Goal: Task Accomplishment & Management: Manage account settings

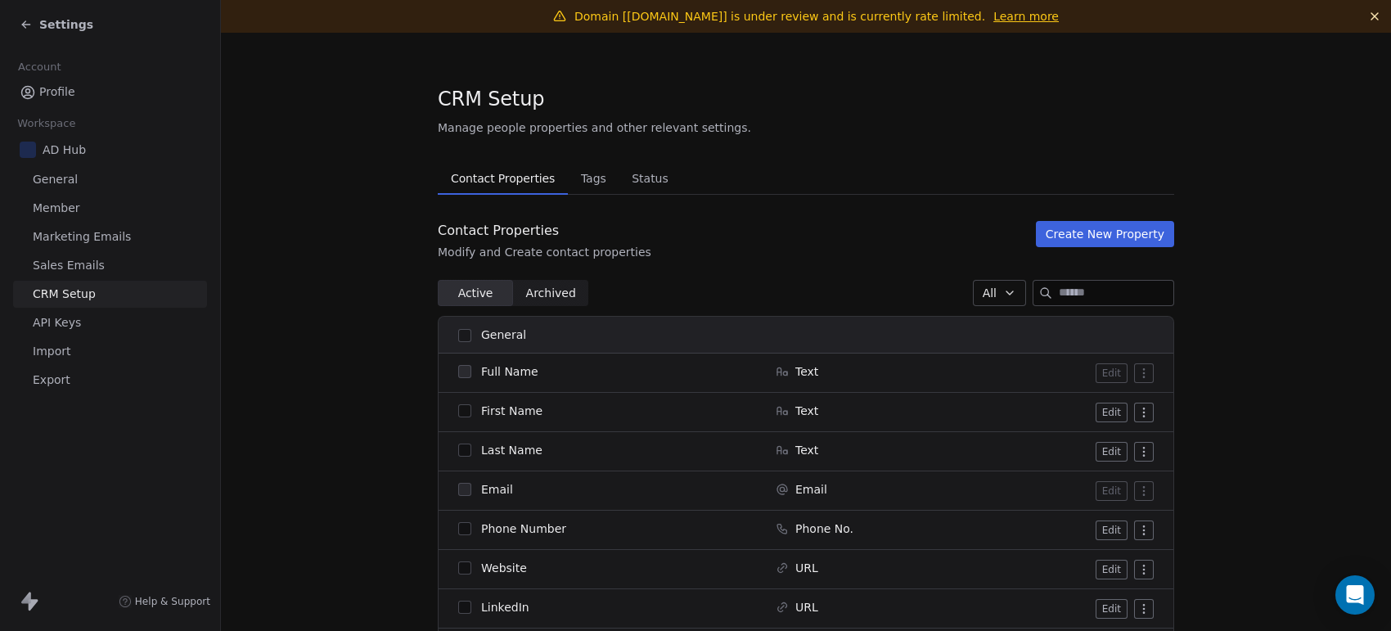
click at [53, 21] on div "How likely are you to recommend Swipe One to others? 0 1 2 3 4 5 6 7 8 9 10 Not…" at bounding box center [695, 315] width 1391 height 631
click at [53, 21] on span "Settings" at bounding box center [66, 24] width 54 height 16
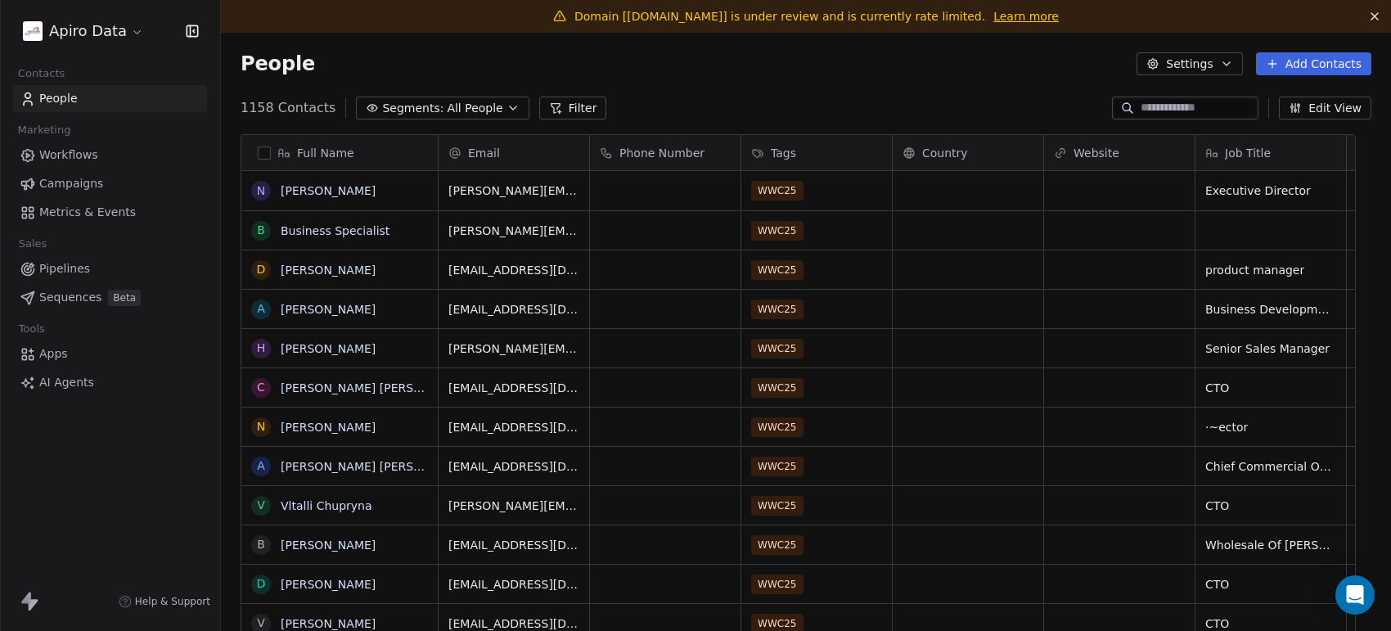
click at [1013, 477] on div "grid" at bounding box center [968, 466] width 151 height 38
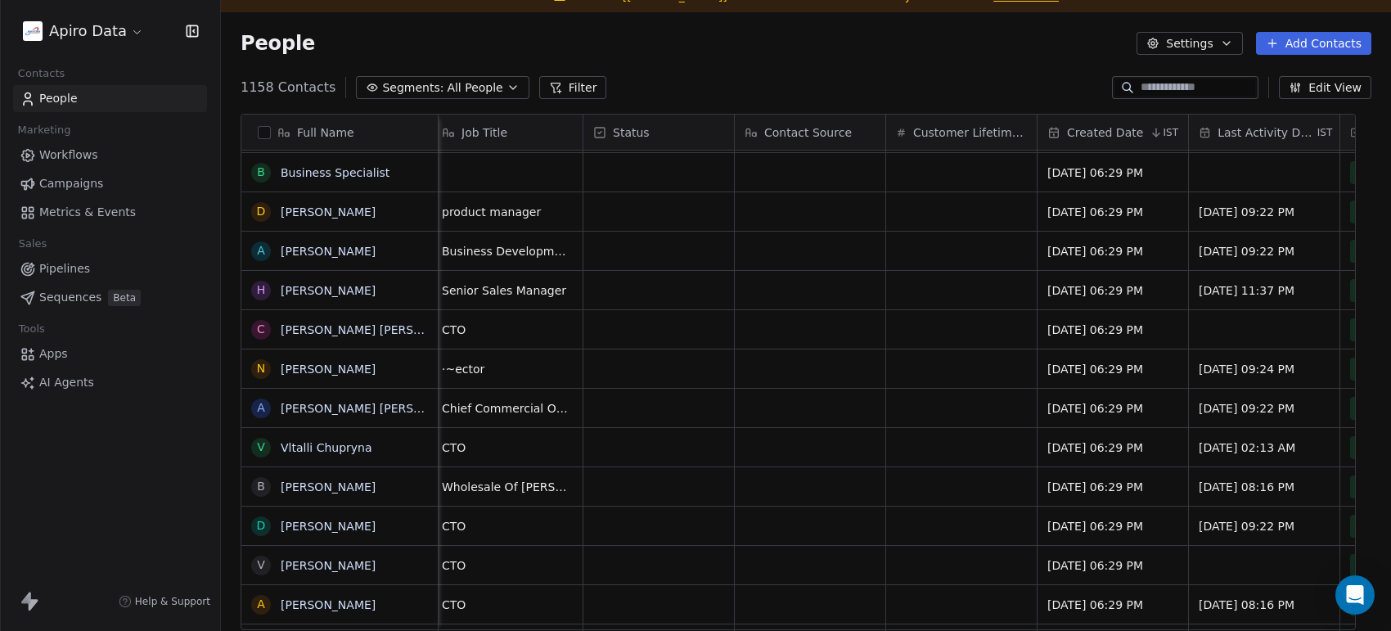
click at [1171, 128] on span "IST" at bounding box center [1171, 132] width 16 height 13
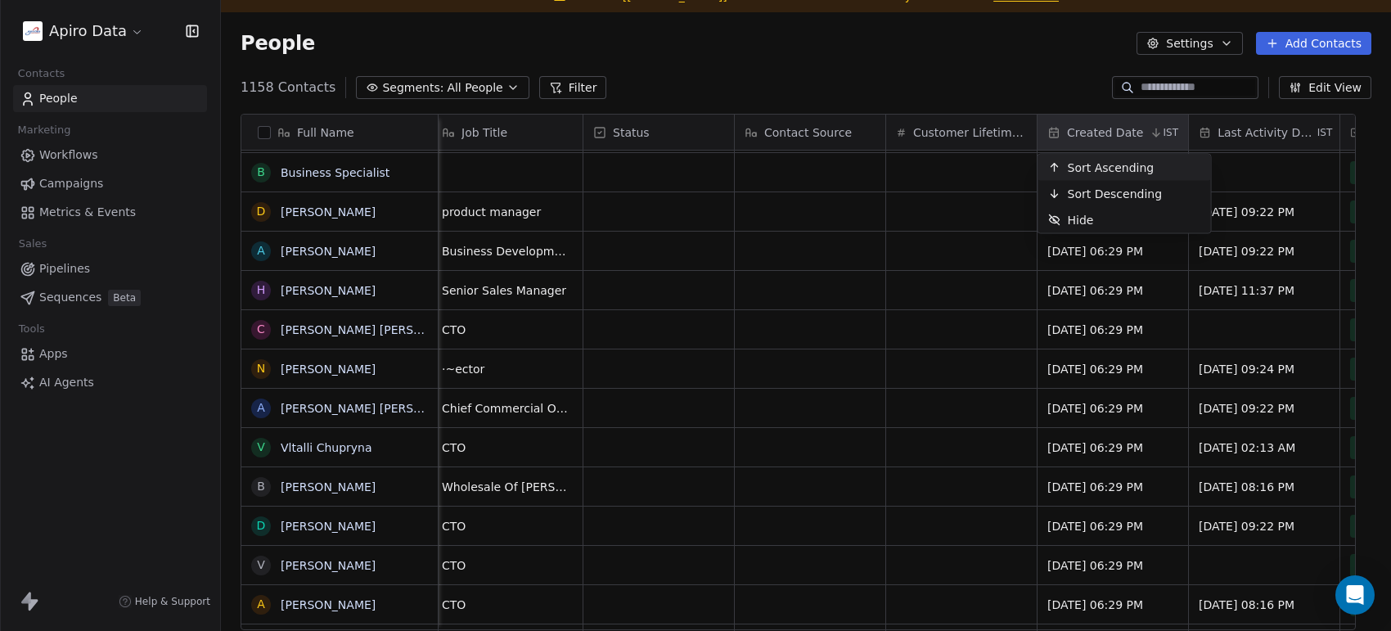
click at [1115, 160] on span "Sort Ascending" at bounding box center [1111, 168] width 87 height 16
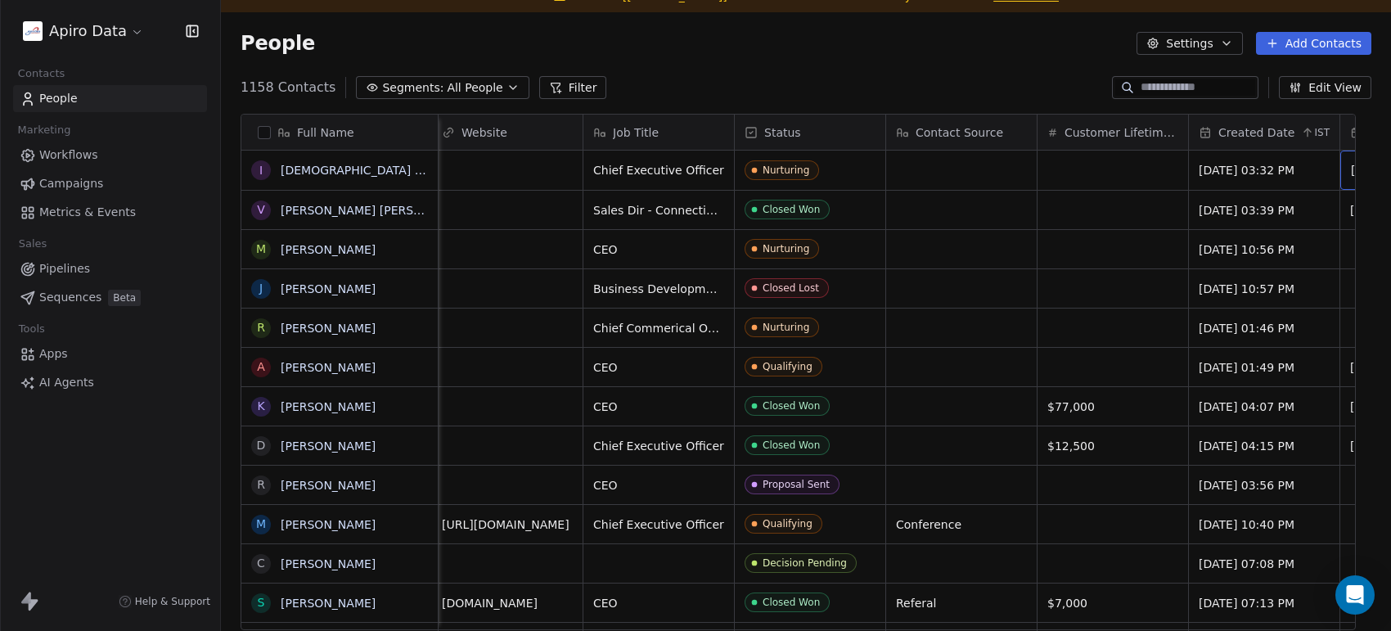
scroll to position [0, 764]
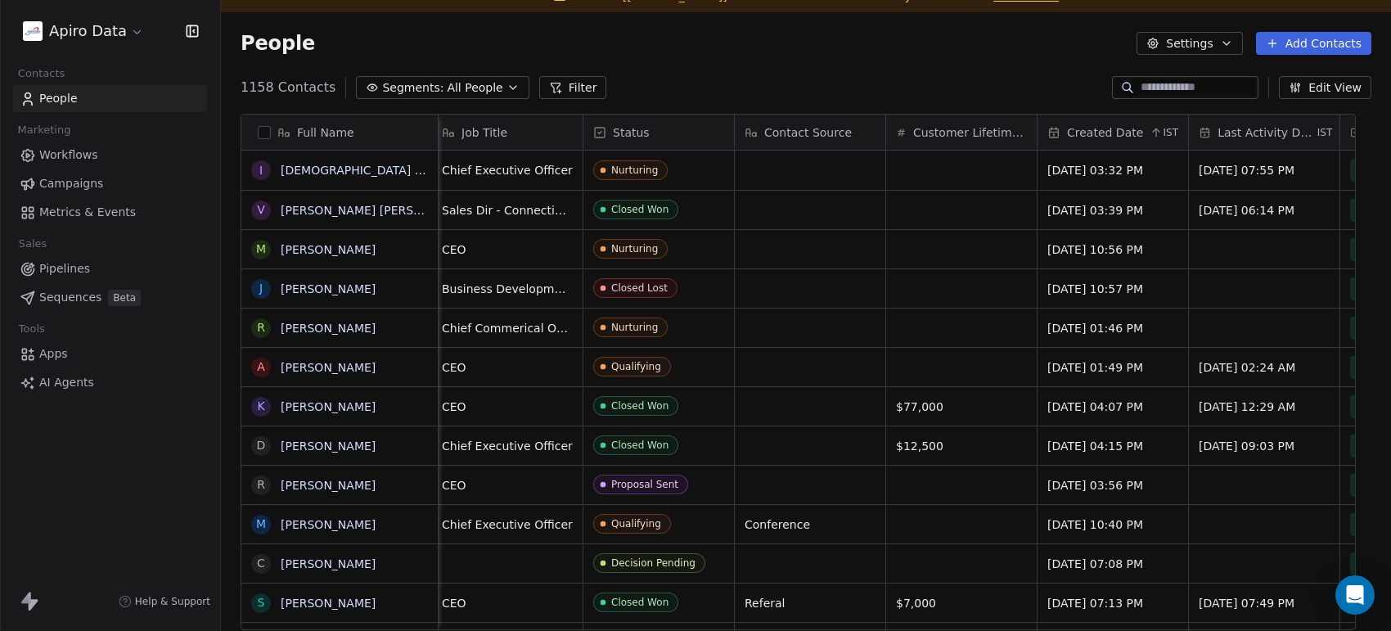
click at [1160, 128] on icon at bounding box center [1156, 132] width 13 height 13
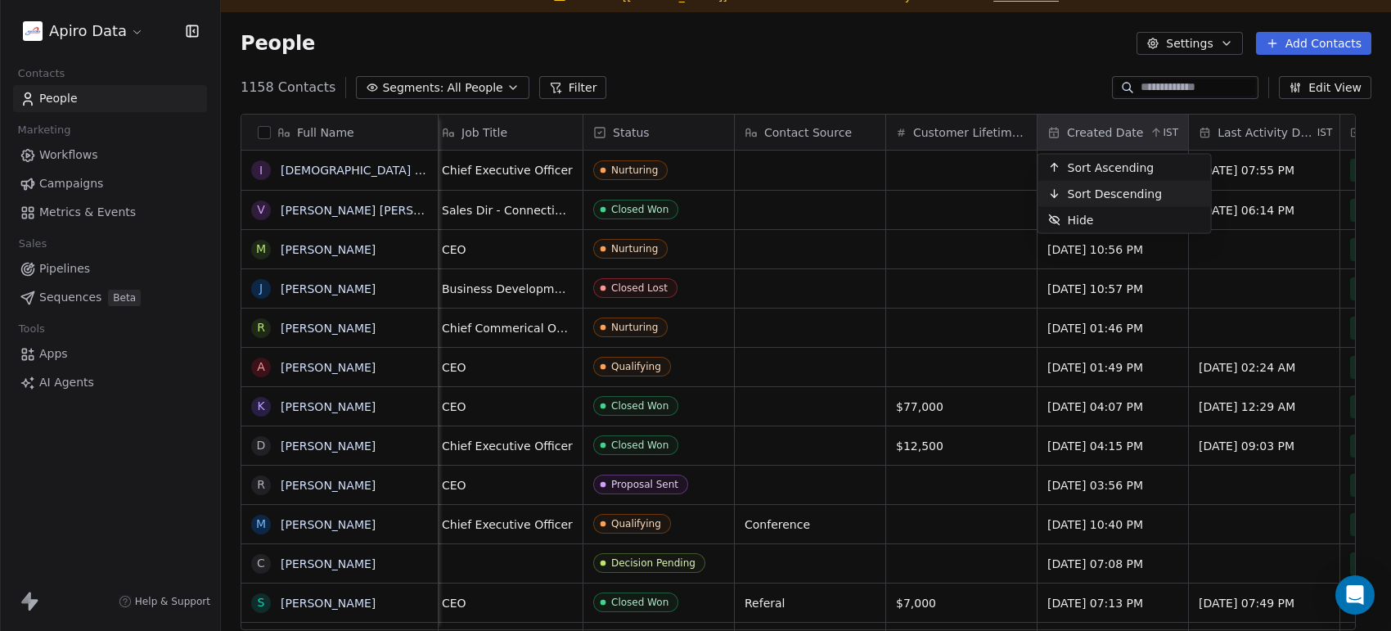
click at [1126, 186] on span "Sort Descending" at bounding box center [1115, 194] width 95 height 16
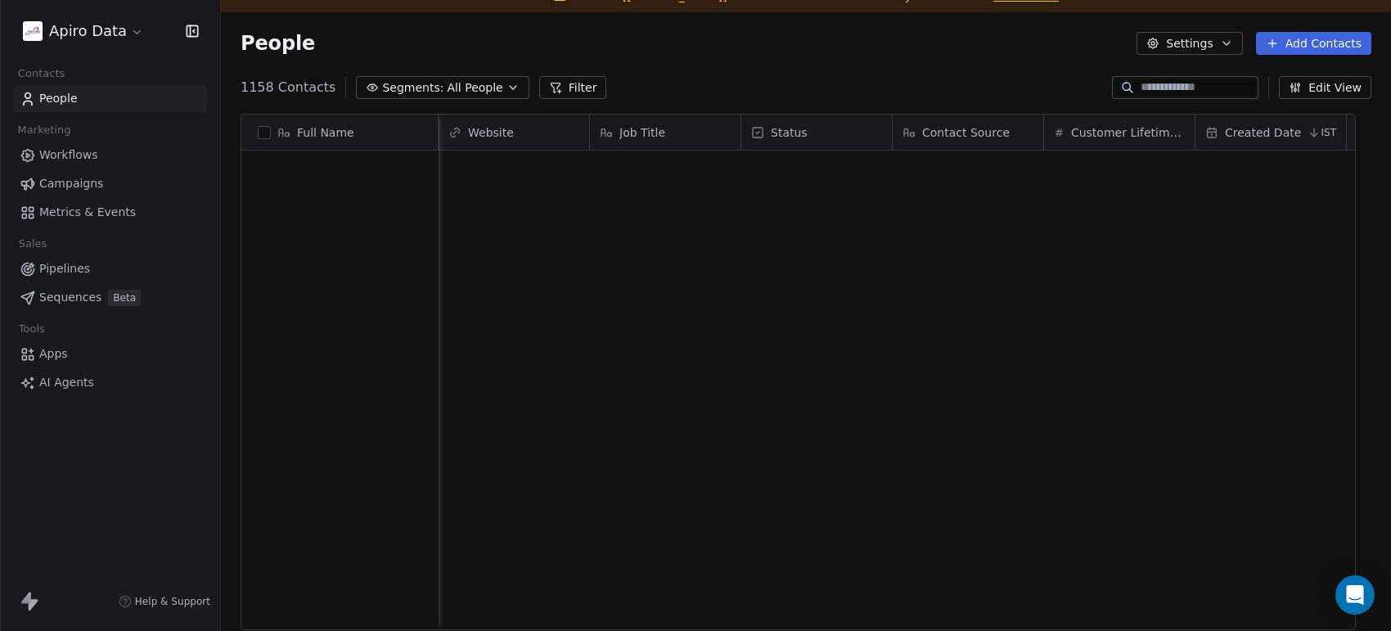
scroll to position [3651, 0]
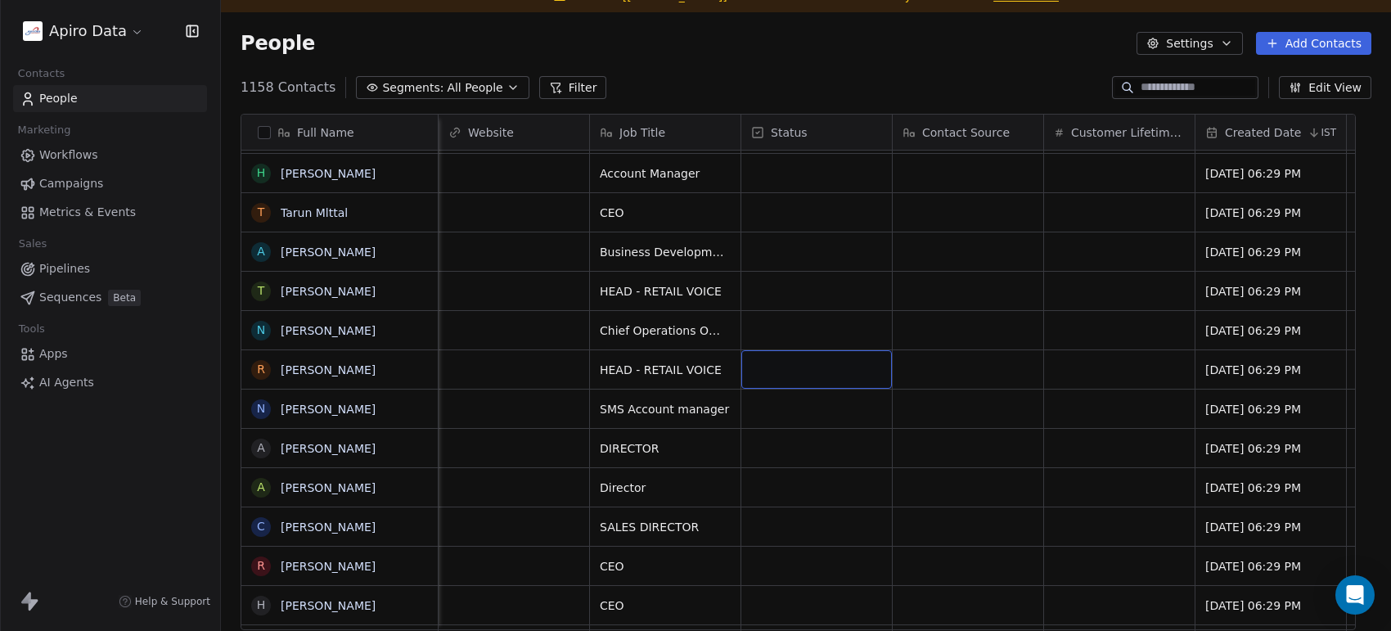
drag, startPoint x: 823, startPoint y: 370, endPoint x: 825, endPoint y: 169, distance: 200.5
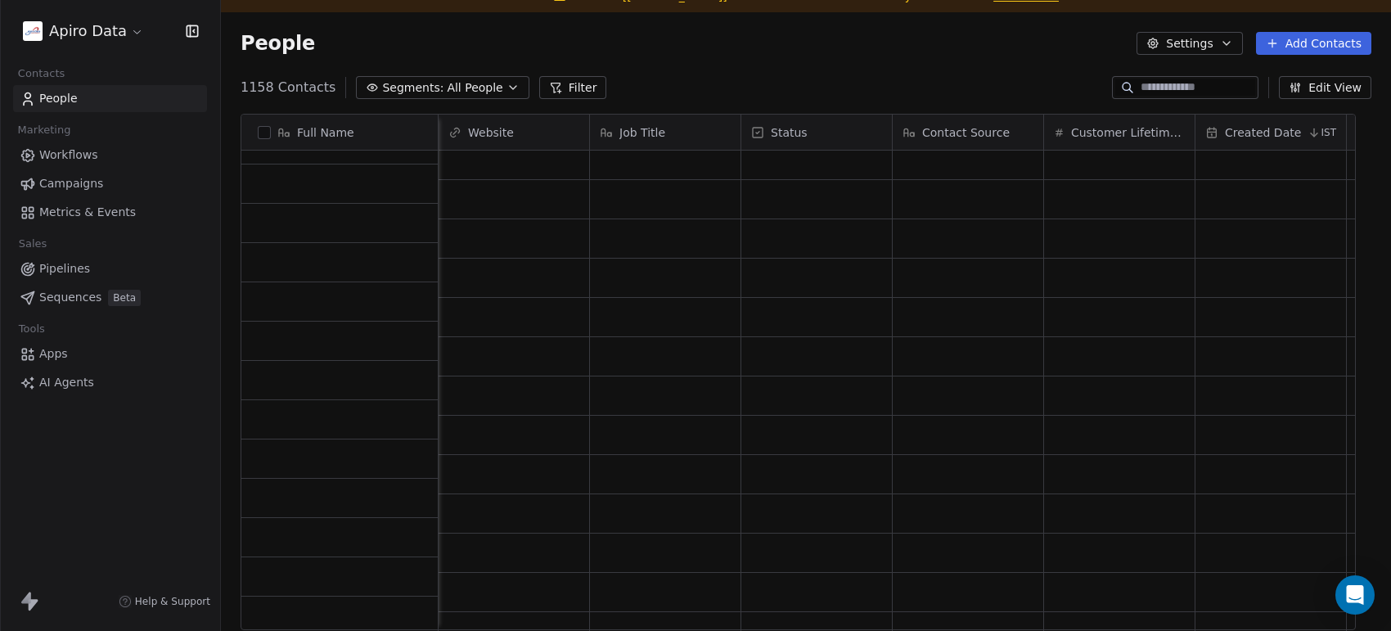
scroll to position [35172, 0]
click at [849, 541] on div "grid" at bounding box center [817, 552] width 138 height 25
